Goal: Navigation & Orientation: Go to known website

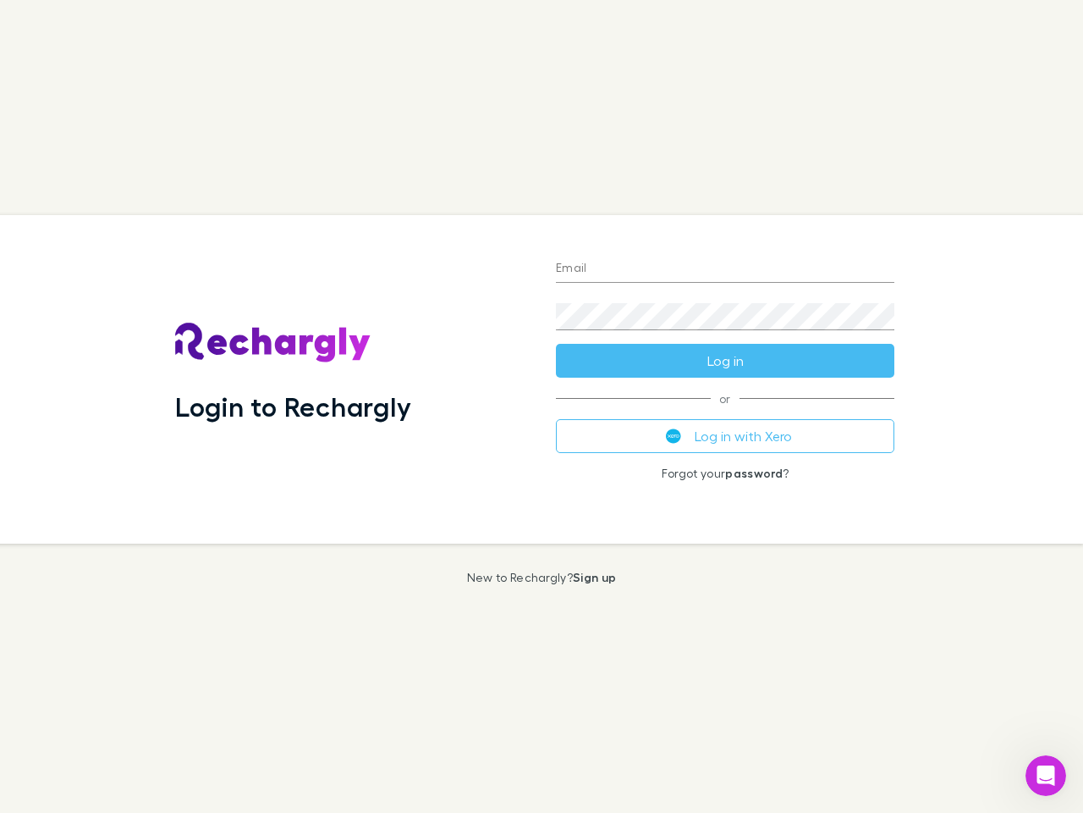
click at [542, 406] on div "Login to Rechargly" at bounding box center [352, 379] width 381 height 328
click at [725, 269] on input "Email" at bounding box center [725, 269] width 339 height 27
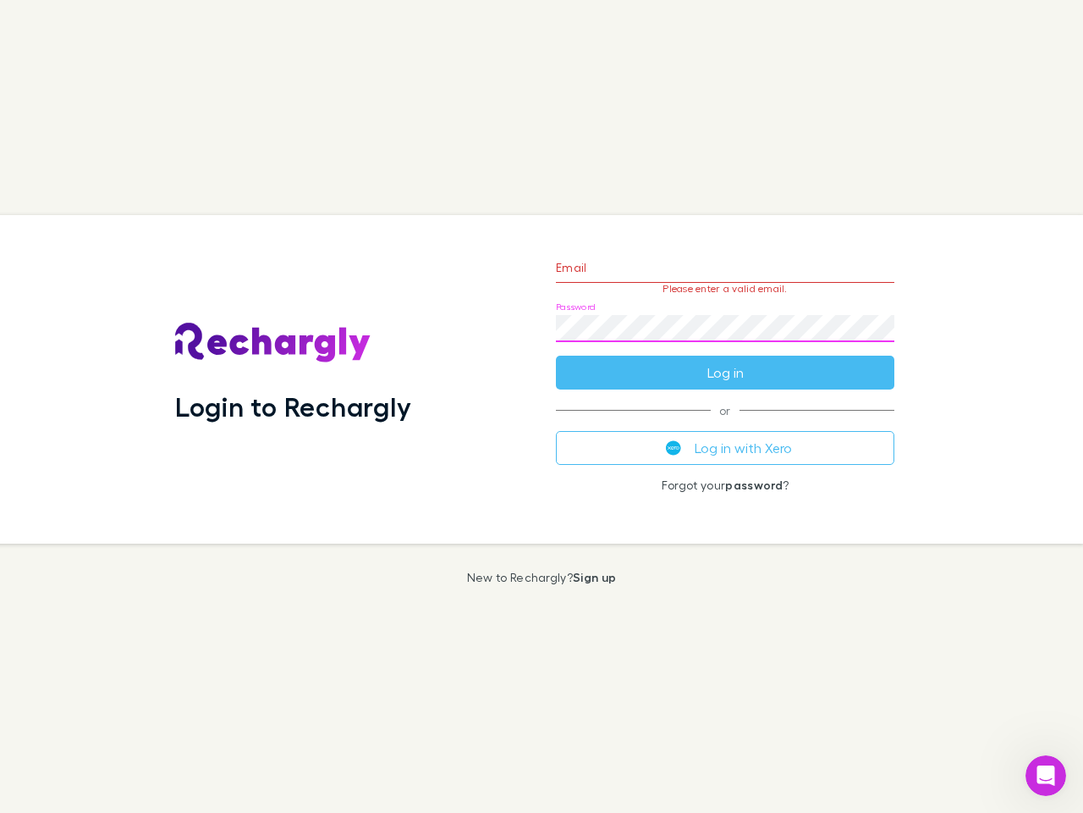
click at [725, 361] on form "Email Please enter a valid email. Password Log in" at bounding box center [725, 315] width 339 height 147
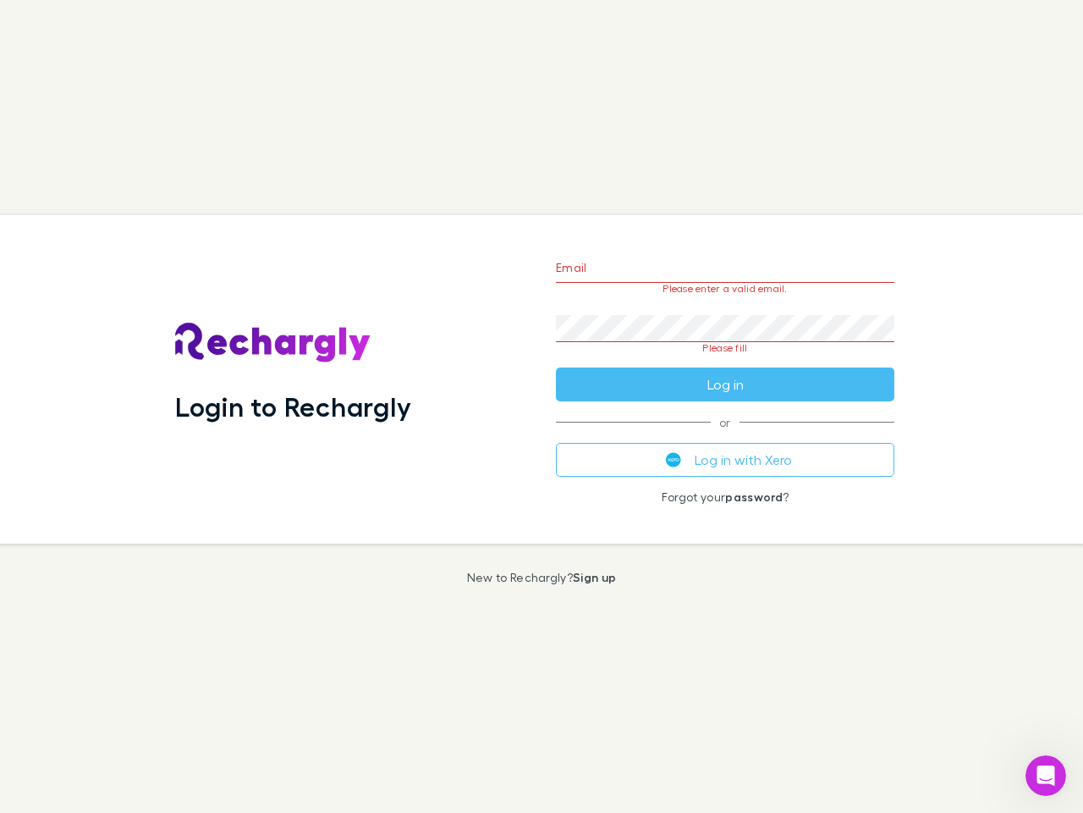
click at [725, 436] on div "Email Please enter a valid email. Password Please fill Log in or Log in with Xe…" at bounding box center [726, 379] width 366 height 328
click at [1046, 775] on icon "Open Intercom Messenger" at bounding box center [1047, 776] width 28 height 28
